Goal: Find specific page/section: Find specific page/section

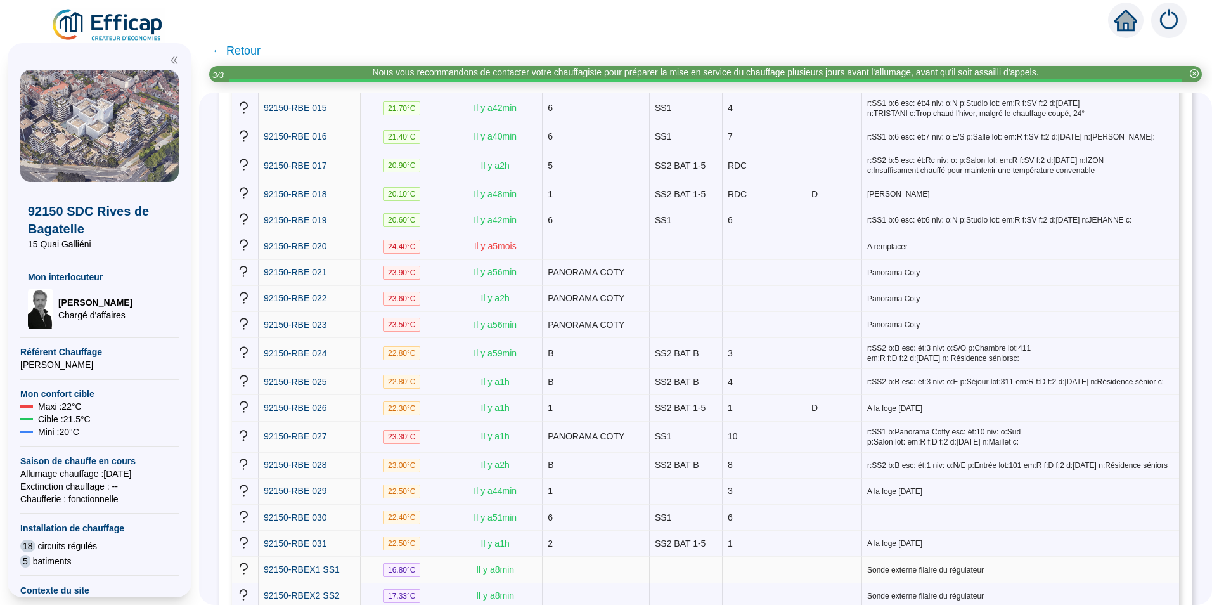
scroll to position [697, 0]
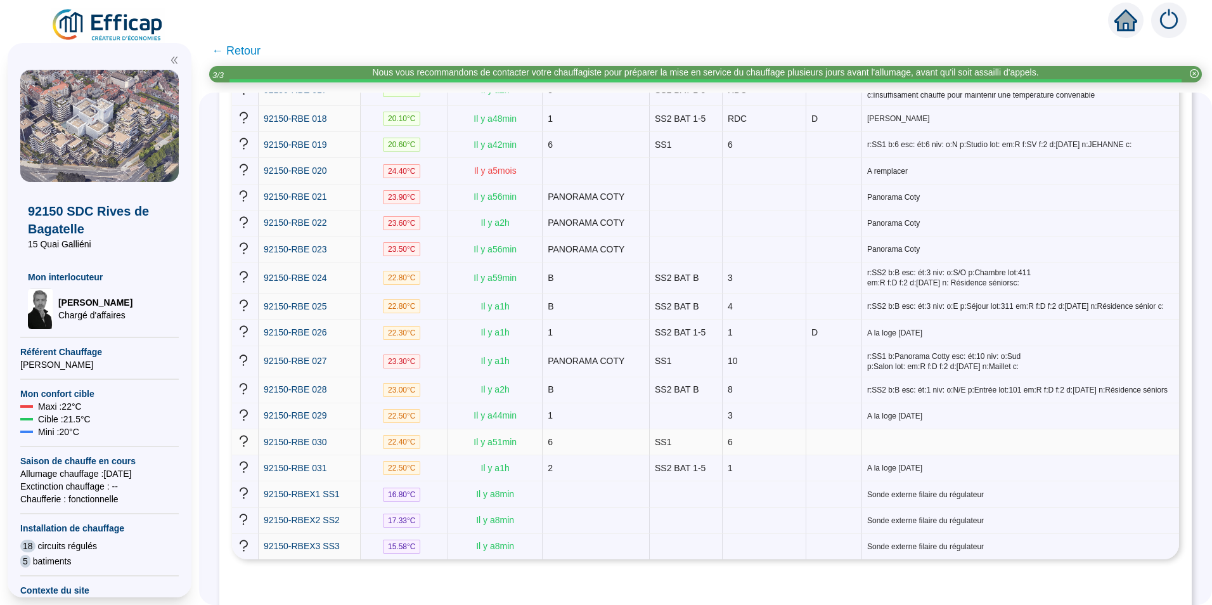
click at [383, 429] on td "22.40 °C" at bounding box center [404, 442] width 87 height 26
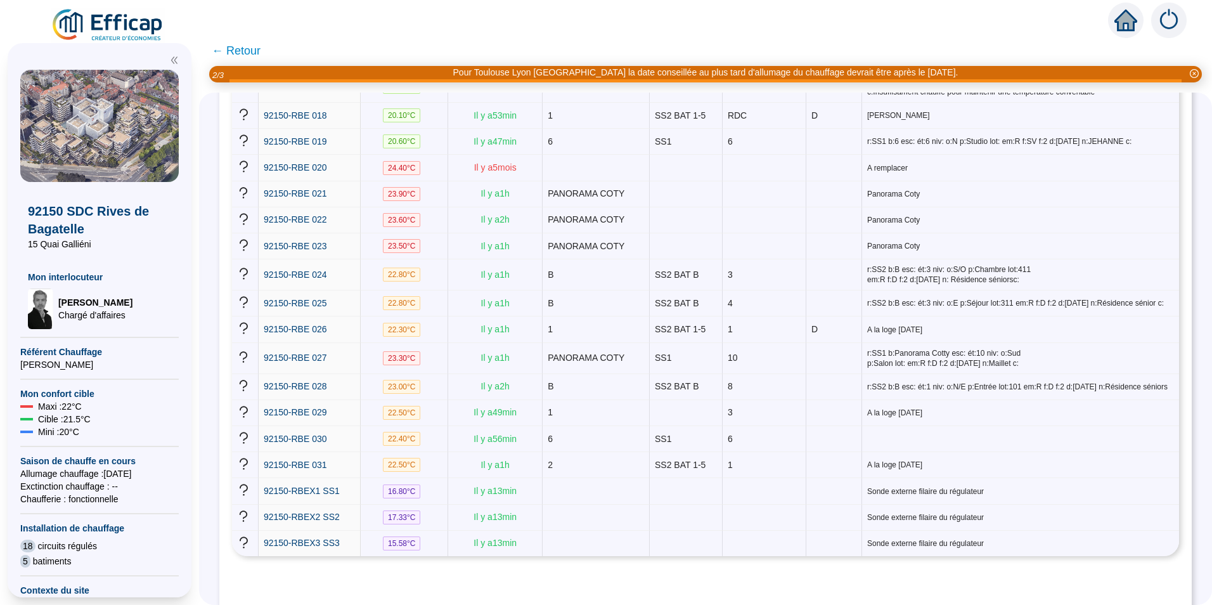
scroll to position [705, 0]
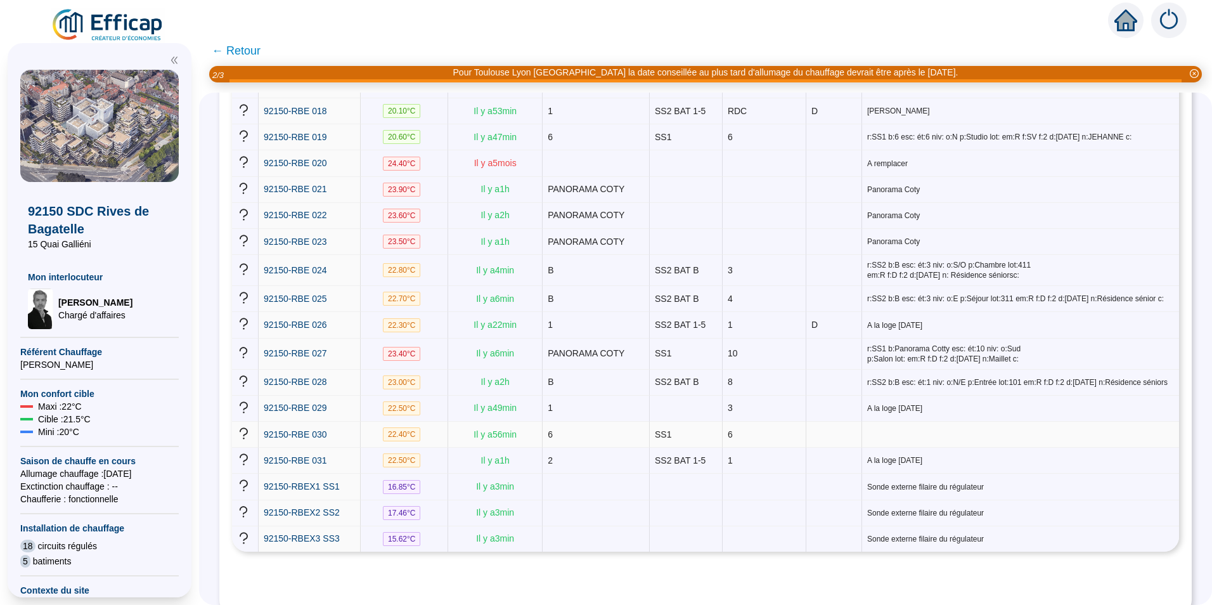
click at [334, 428] on div "92150-RBE 030" at bounding box center [309, 434] width 91 height 13
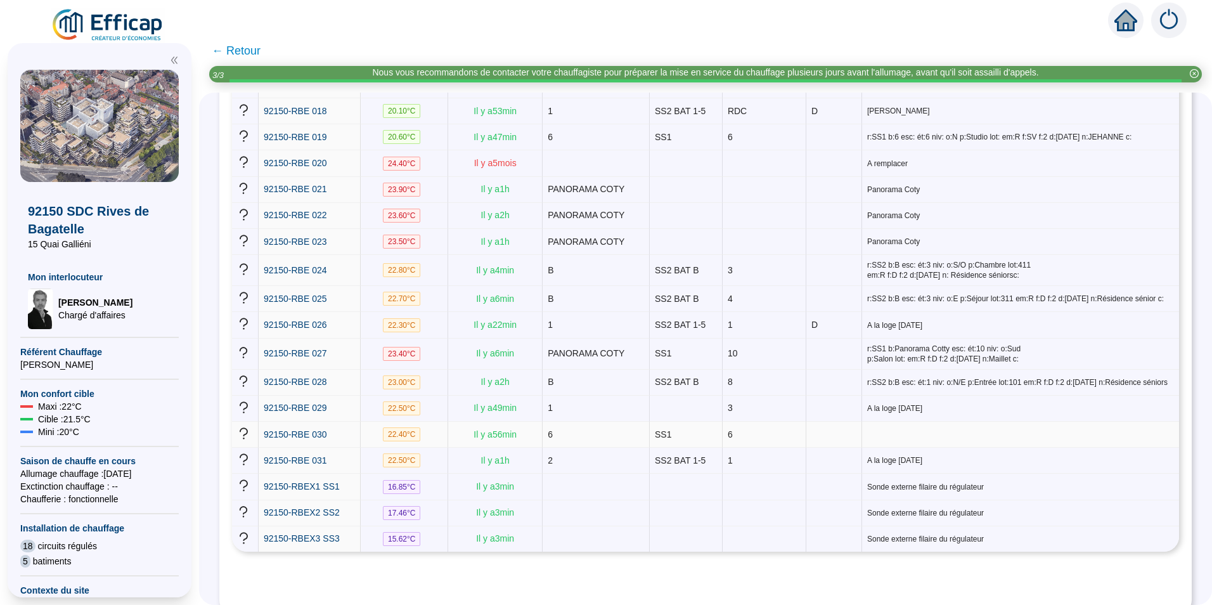
click at [346, 428] on div "92150-RBE 030" at bounding box center [309, 434] width 91 height 13
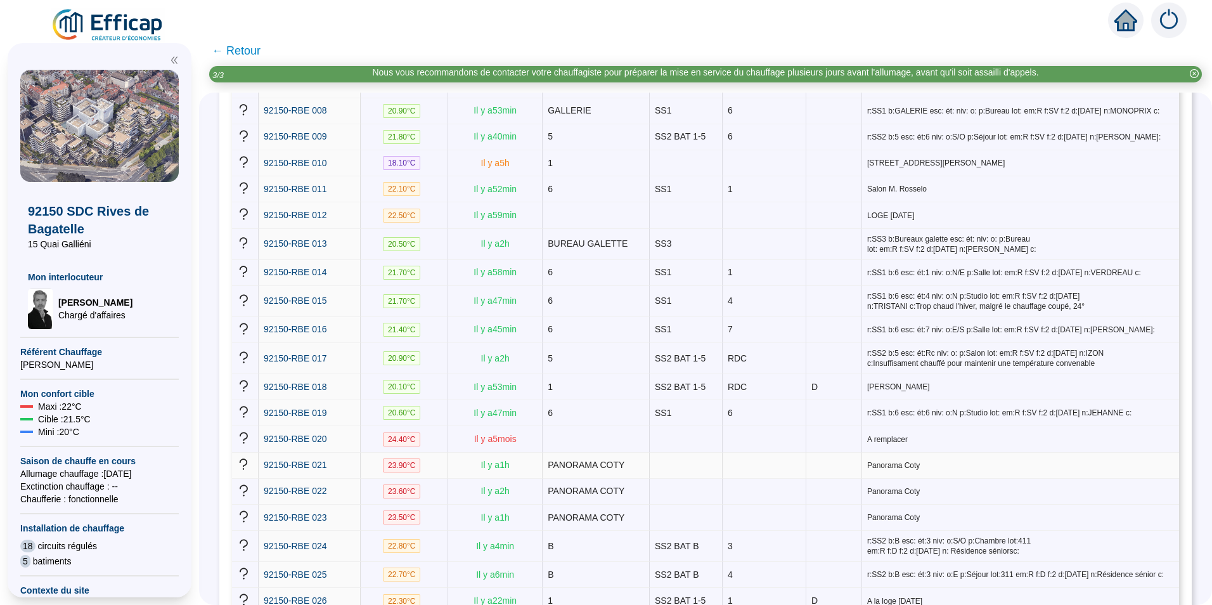
scroll to position [451, 0]
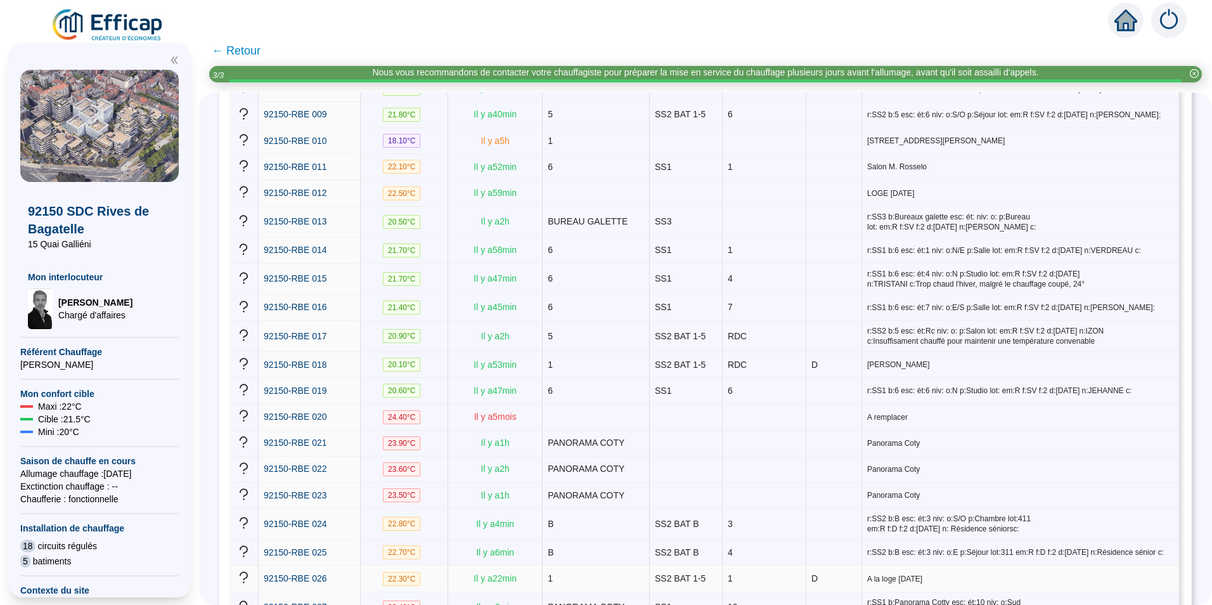
click at [336, 572] on div "92150-RBE 026" at bounding box center [309, 578] width 91 height 13
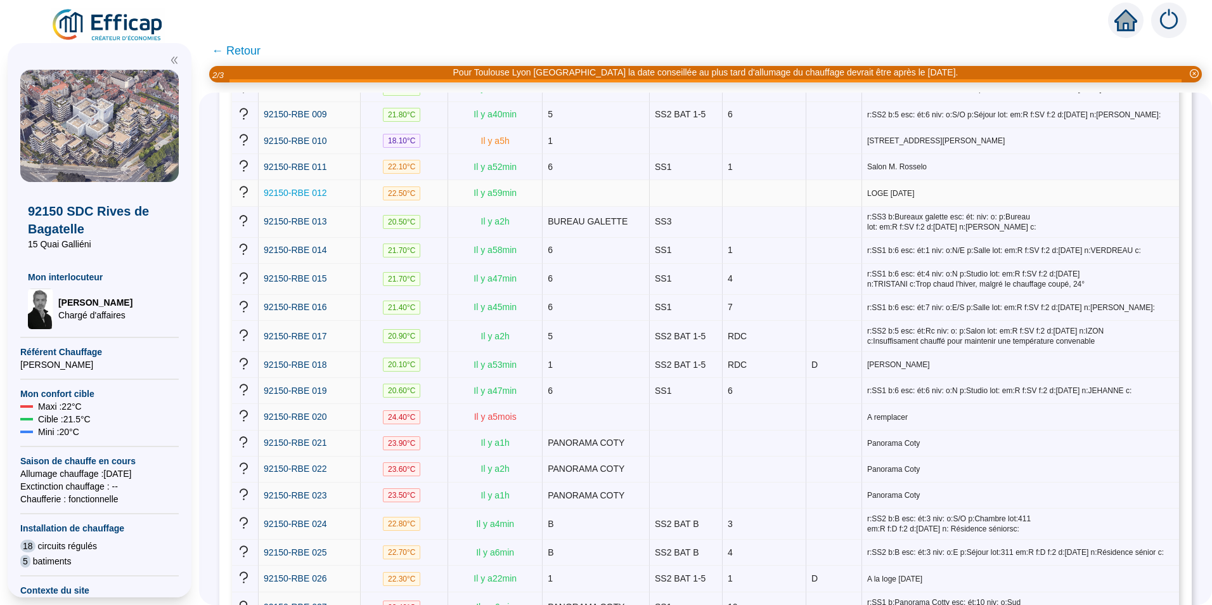
click at [321, 188] on span "92150-RBE 012" at bounding box center [295, 193] width 63 height 10
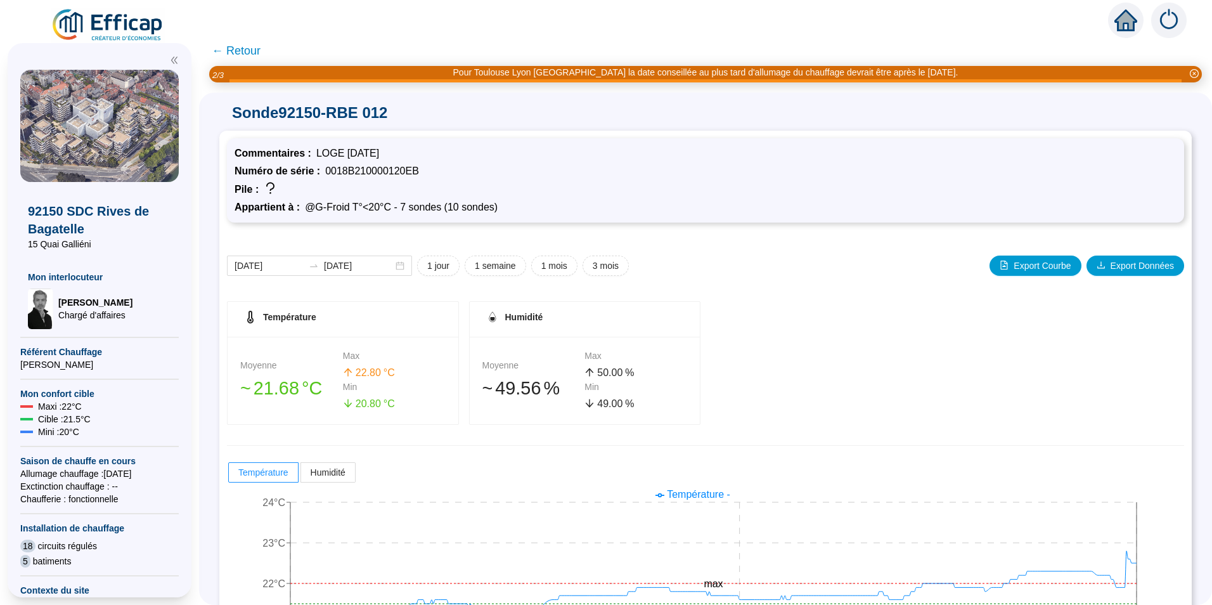
click at [224, 53] on span "← Retour" at bounding box center [236, 51] width 49 height 18
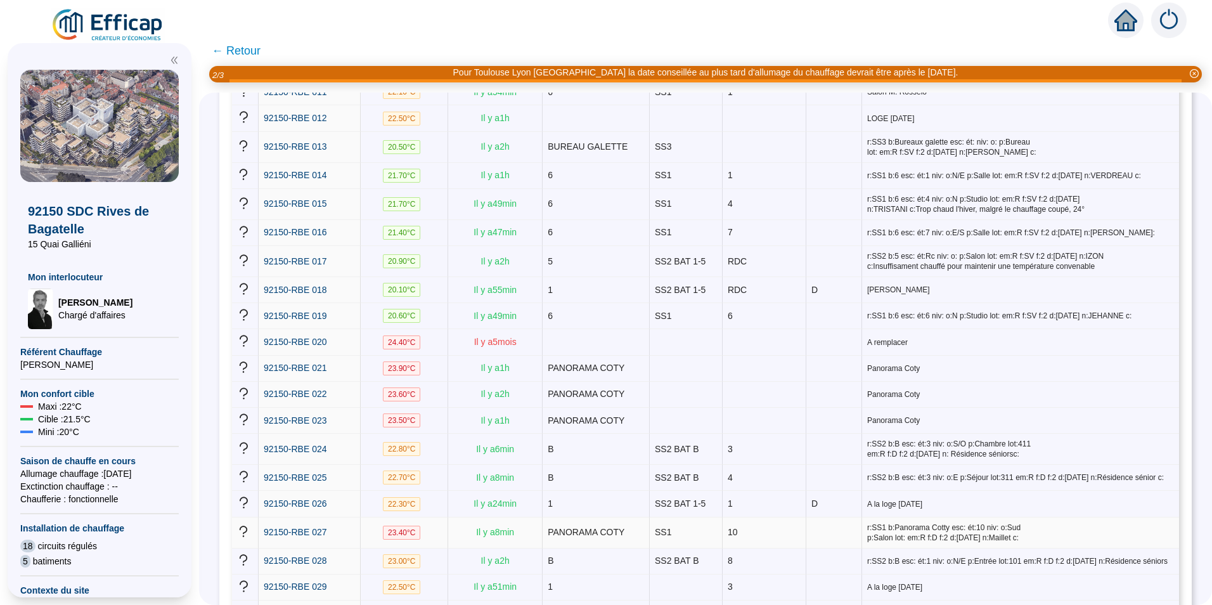
scroll to position [507, 0]
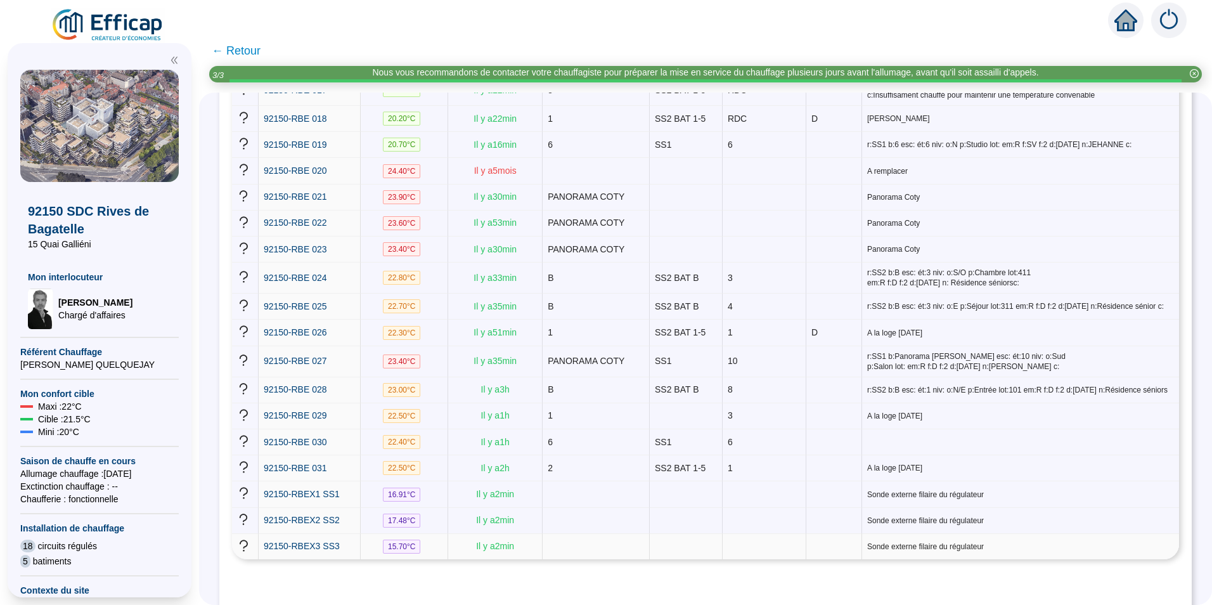
scroll to position [705, 0]
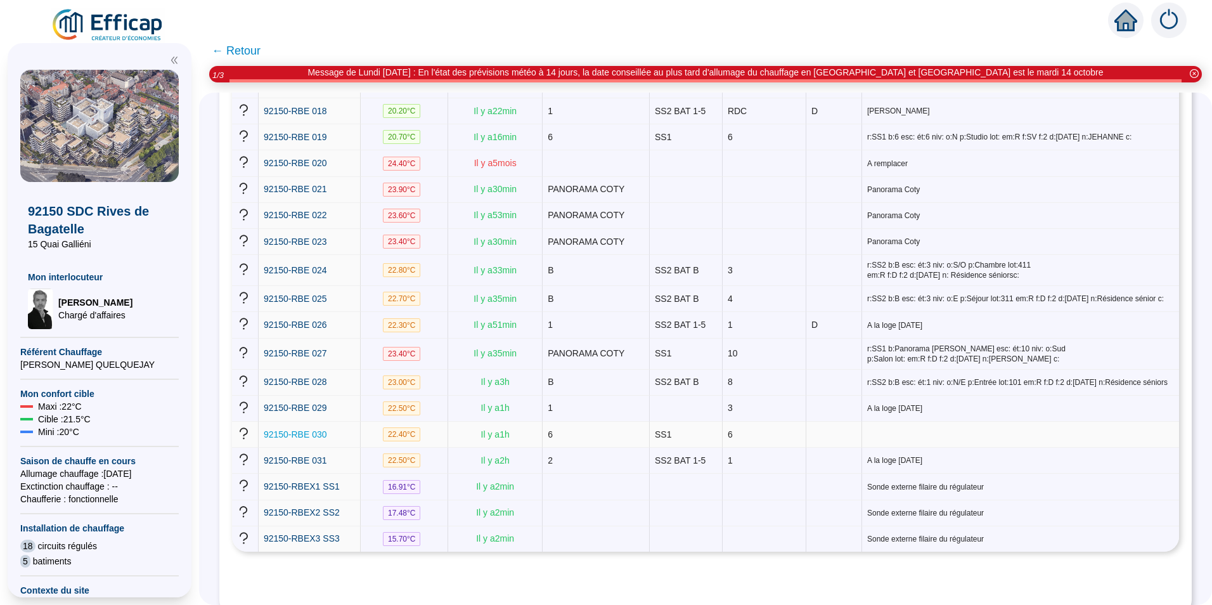
click at [309, 429] on span "92150-RBE 030" at bounding box center [295, 434] width 63 height 10
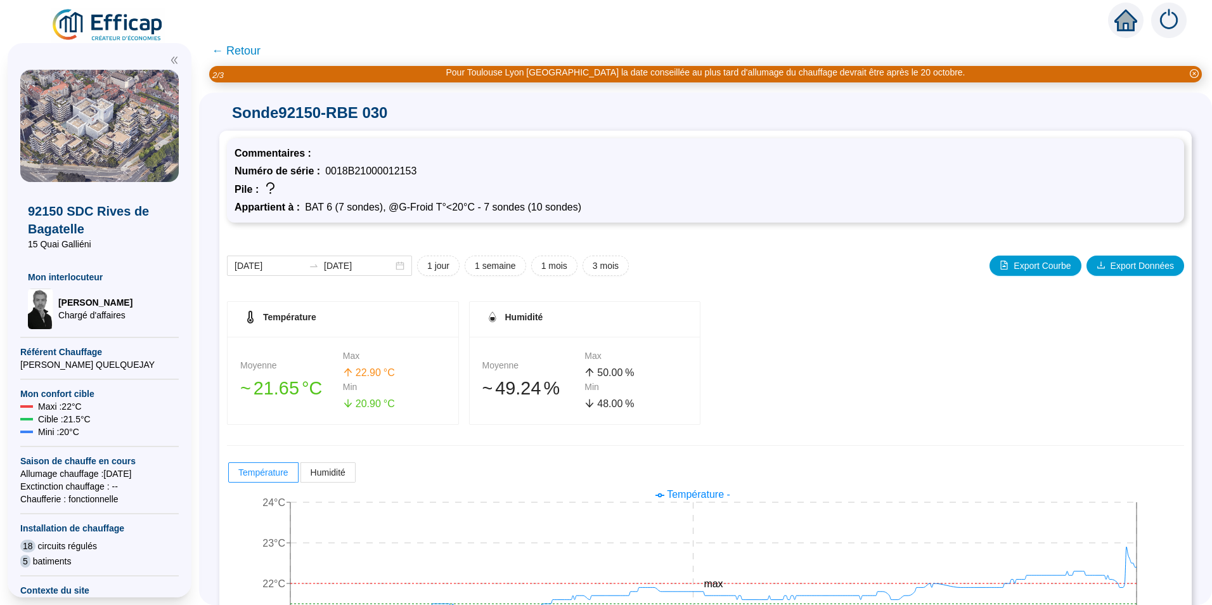
click at [362, 212] on span "BAT 6 (7 sondes), @G-Froid T°<20°C - 7 sondes (10 sondes)" at bounding box center [443, 207] width 276 height 11
click at [331, 205] on span "BAT 6 (7 sondes), @G-Froid T°<20°C - 7 sondes (10 sondes)" at bounding box center [443, 207] width 276 height 11
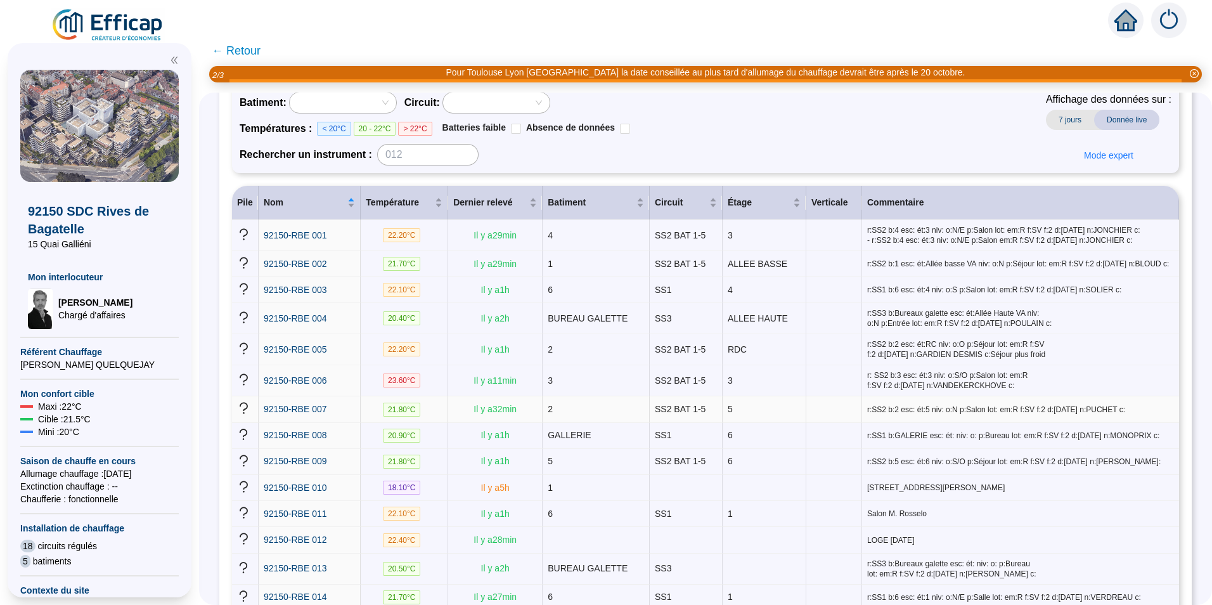
scroll to position [127, 0]
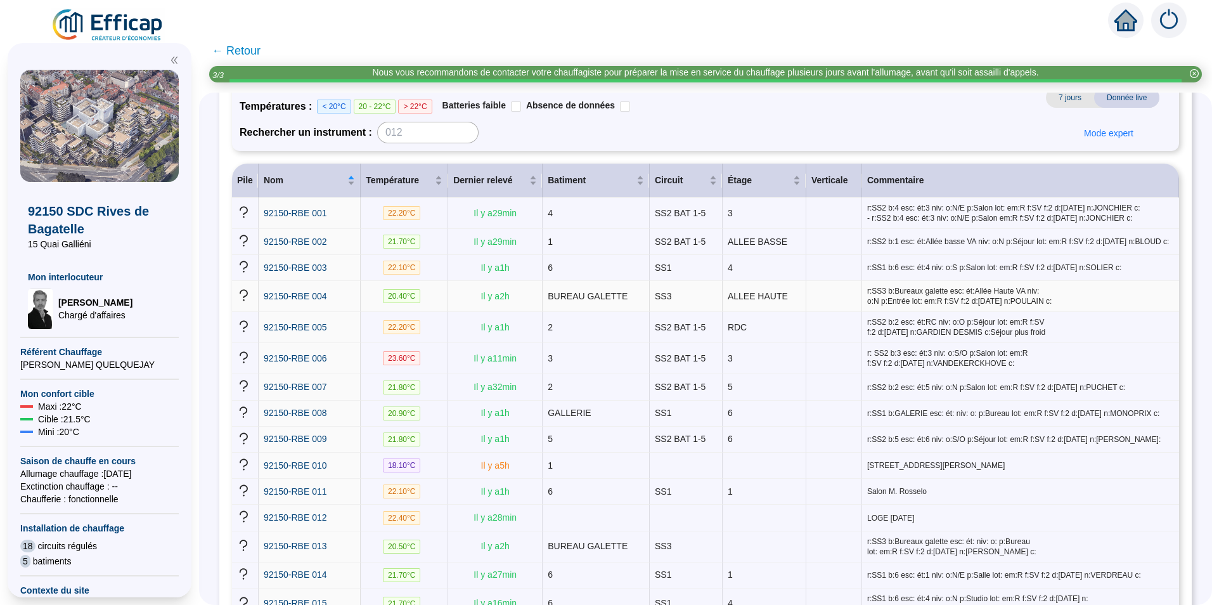
click at [596, 301] on td "BUREAU GALETTE" at bounding box center [595, 296] width 107 height 31
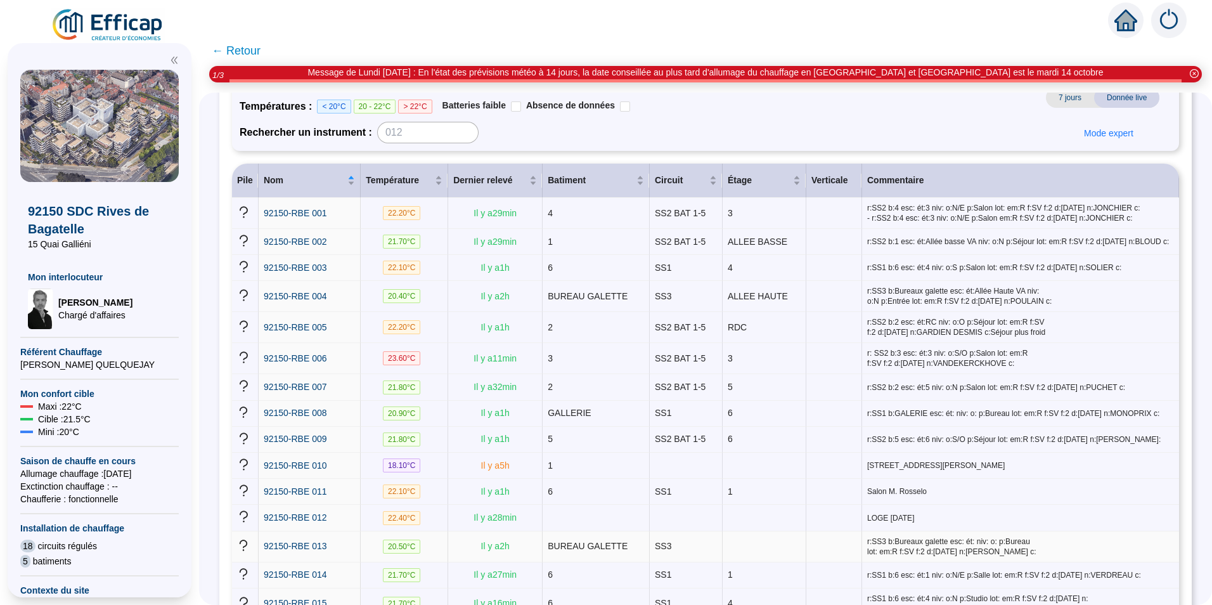
click at [591, 541] on span "BUREAU GALETTE" at bounding box center [588, 546] width 80 height 10
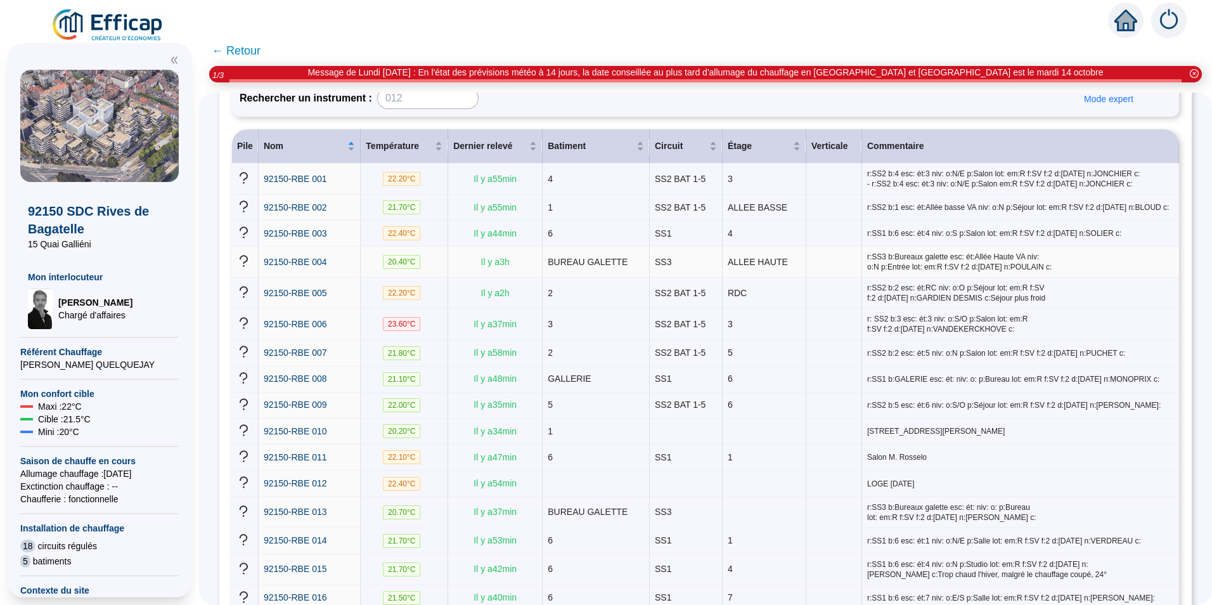
scroll to position [190, 0]
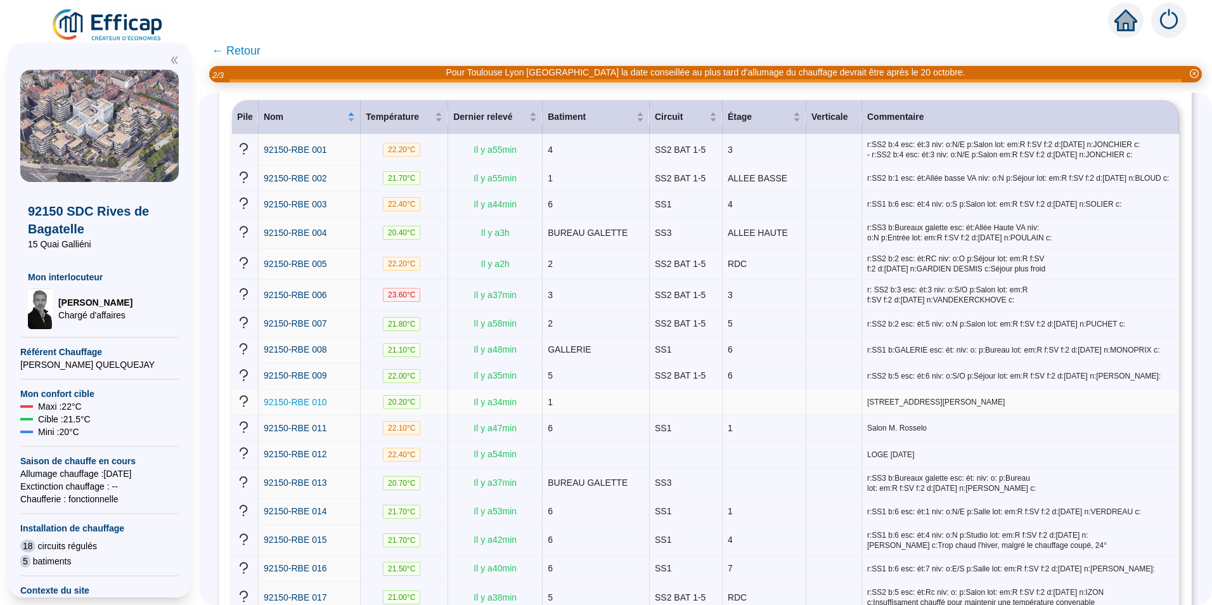
click at [321, 397] on span "92150-RBE 010" at bounding box center [295, 402] width 63 height 10
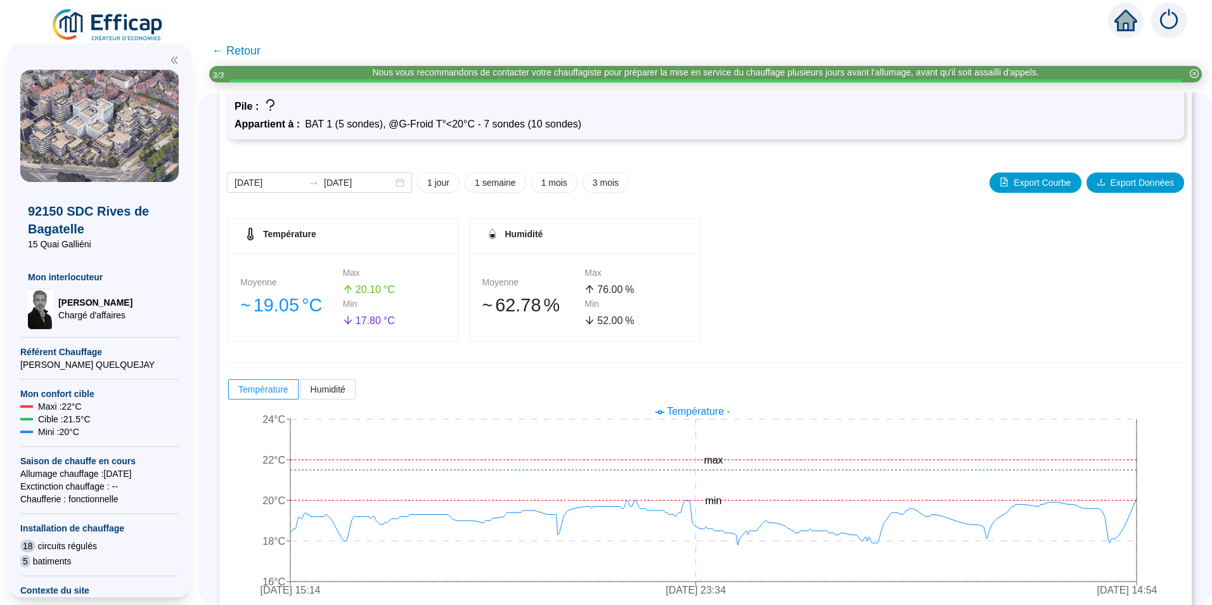
scroll to position [99, 0]
